Goal: Communication & Community: Answer question/provide support

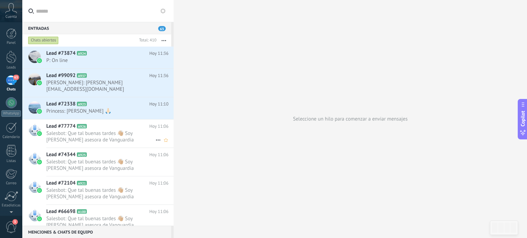
click at [124, 130] on span "Salesbot: Que tal buenas tardes 👋🏼 Soy [PERSON_NAME] asesora de Vanguardia acad…" at bounding box center [100, 136] width 109 height 13
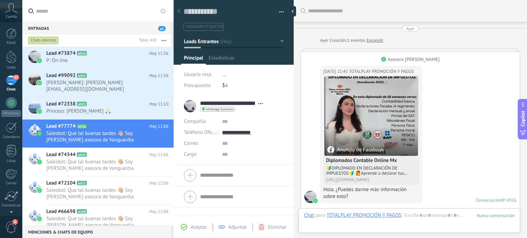
type textarea "**********"
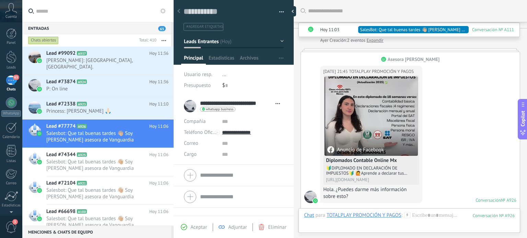
scroll to position [818, 0]
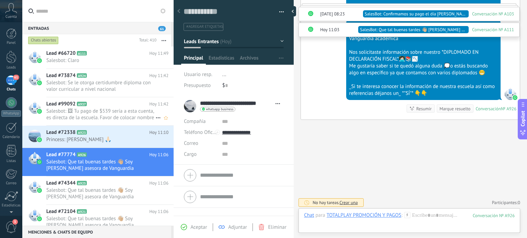
click at [107, 116] on span "Salesbot: 🖼 Tu pago de $539 sería a esta cuenta, es directa de la escuela. Favo…" at bounding box center [100, 114] width 109 height 13
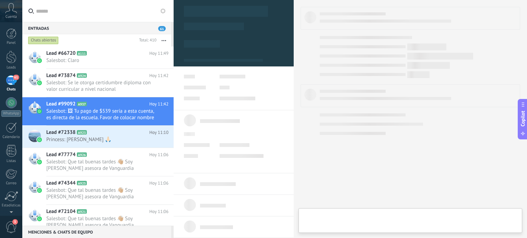
click at [10, 82] on div "61" at bounding box center [11, 80] width 11 height 10
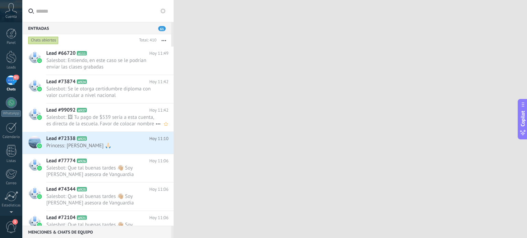
click at [156, 124] on use at bounding box center [158, 124] width 4 height 1
click at [111, 115] on div at bounding box center [263, 119] width 527 height 238
